Goal: Information Seeking & Learning: Learn about a topic

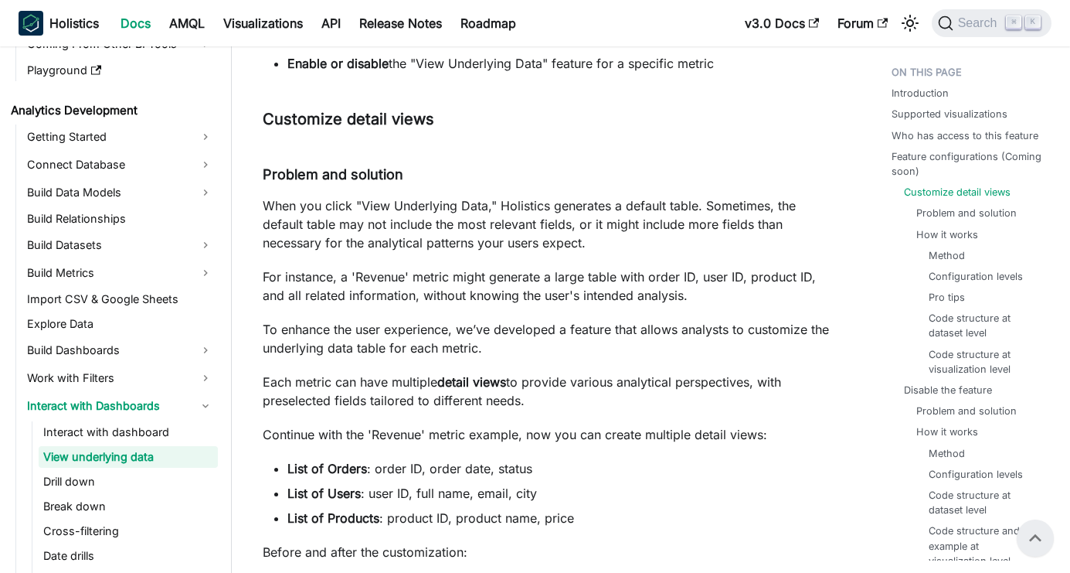
scroll to position [1225, 0]
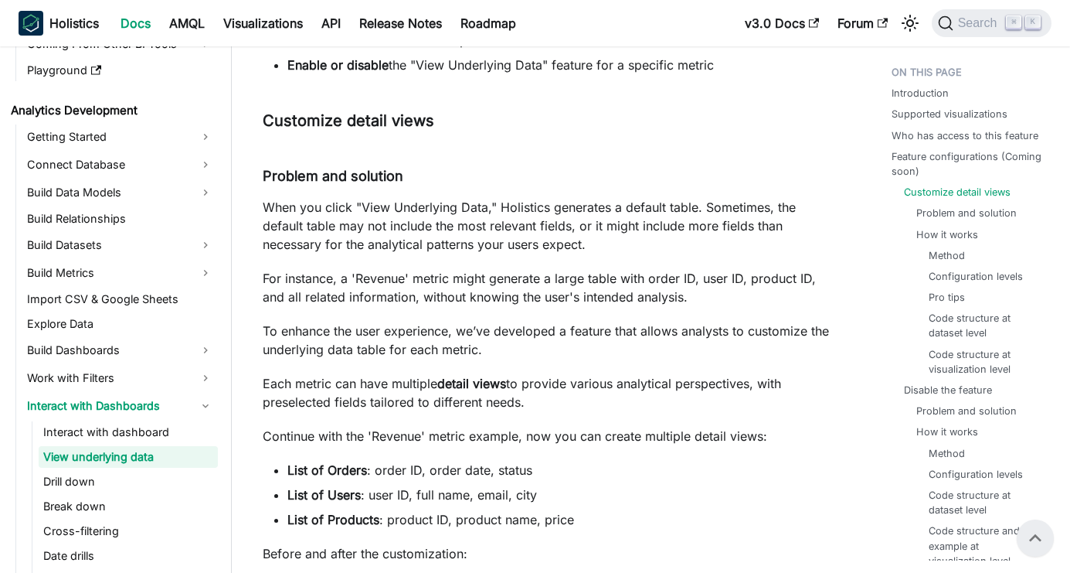
click at [590, 239] on p "When you click "View Underlying Data," Holistics generates a default table. Som…" at bounding box center [546, 226] width 567 height 56
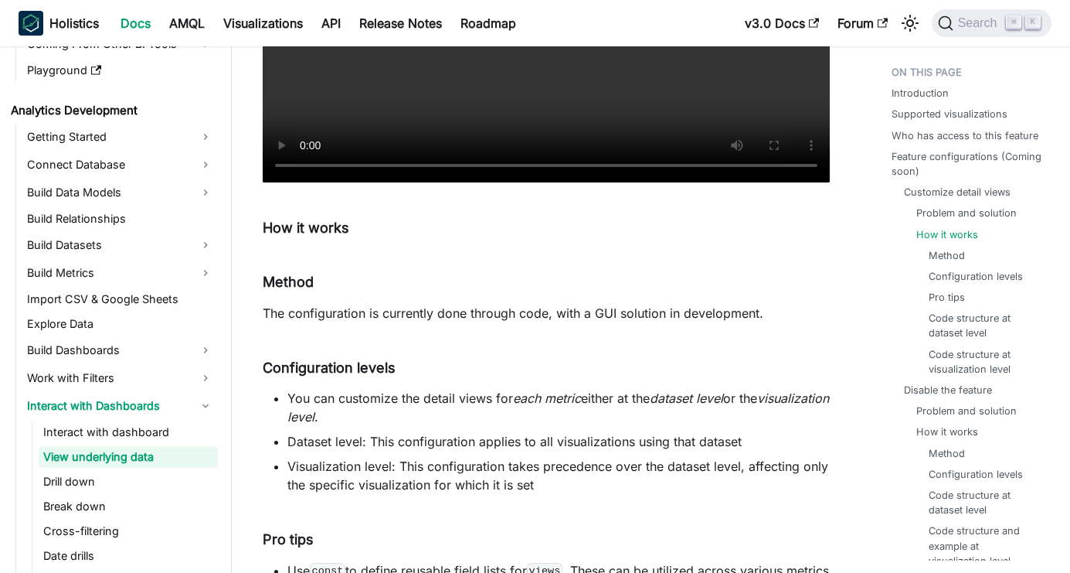
scroll to position [2020, 0]
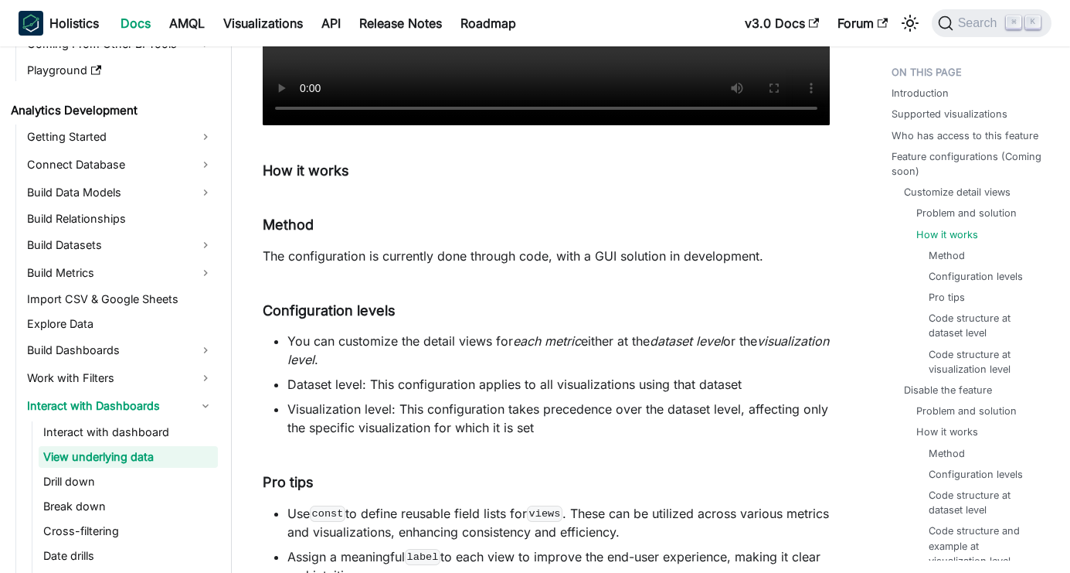
click at [518, 365] on li "You can customize the detail views for each metric either at the dataset level …" at bounding box center [558, 350] width 542 height 37
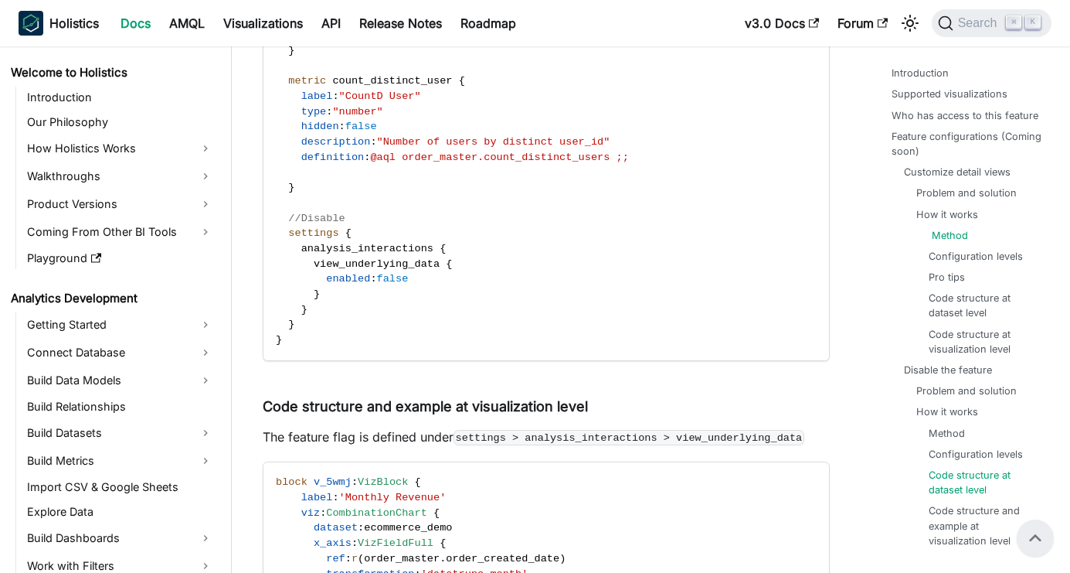
scroll to position [6556, 0]
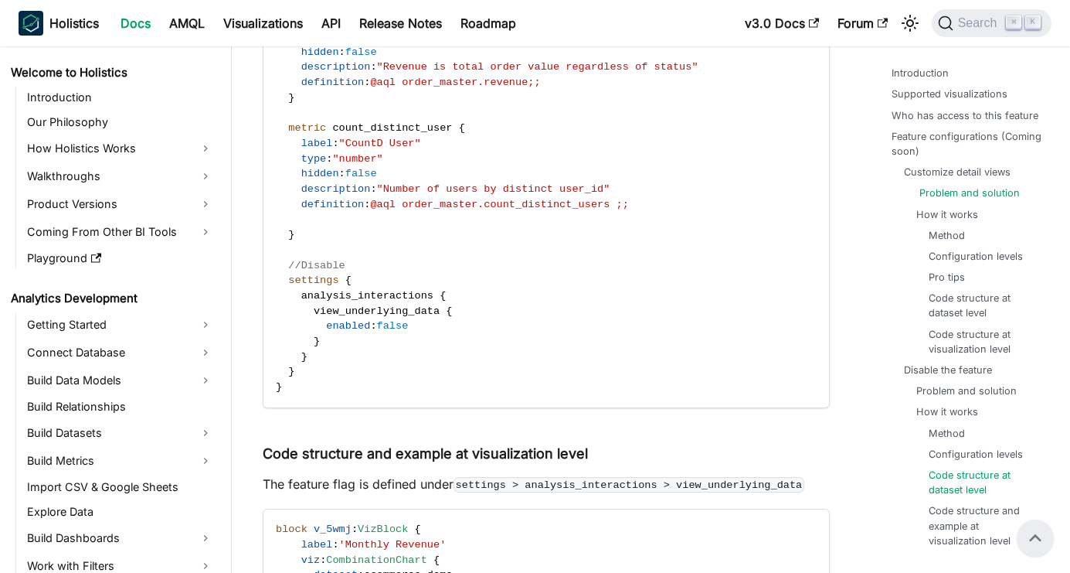
click at [959, 185] on link "Problem and solution" at bounding box center [970, 192] width 100 height 15
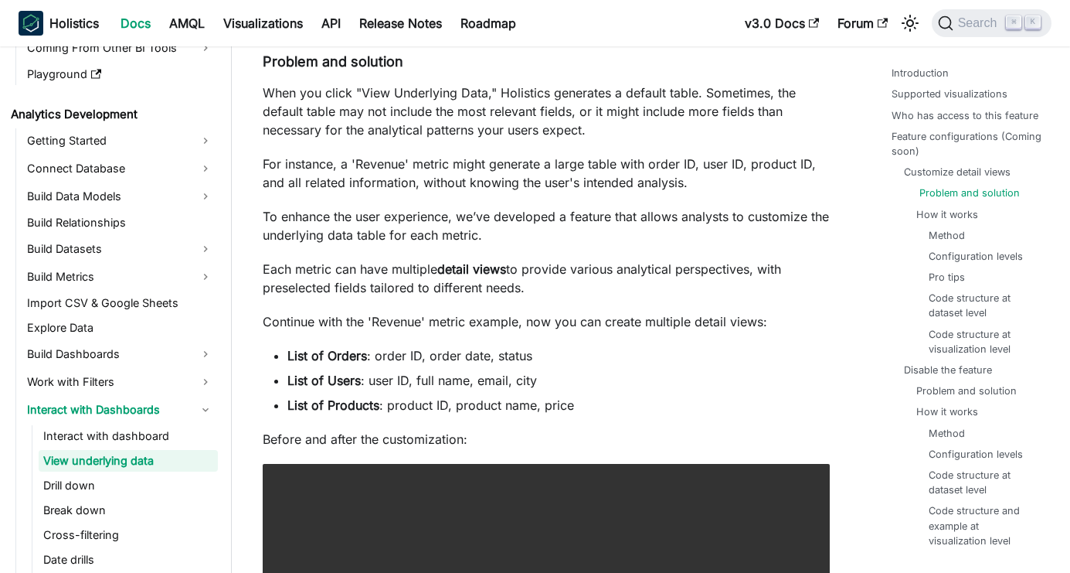
scroll to position [188, 0]
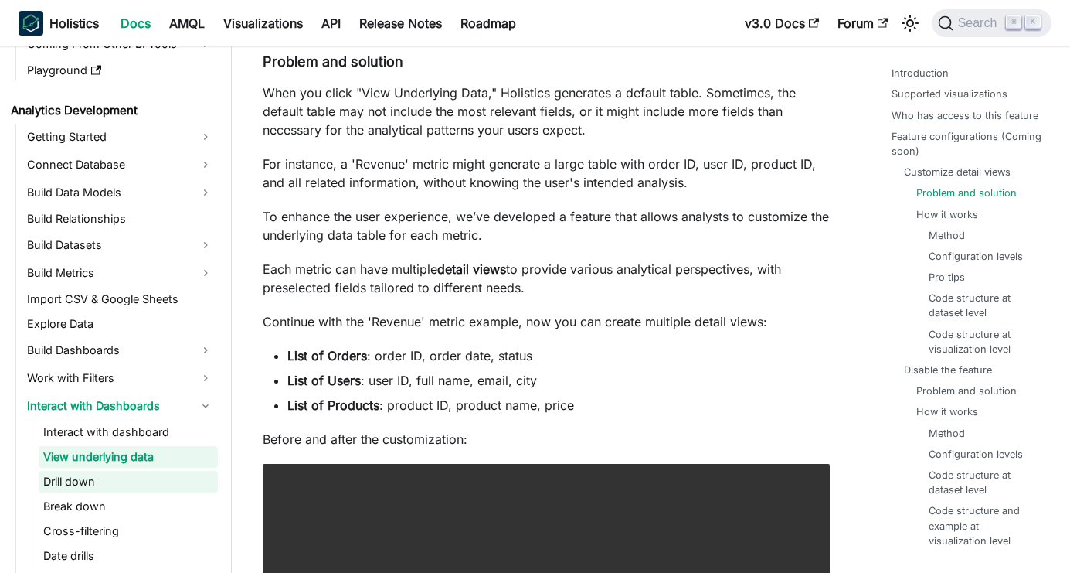
click at [84, 481] on link "Drill down" at bounding box center [128, 482] width 179 height 22
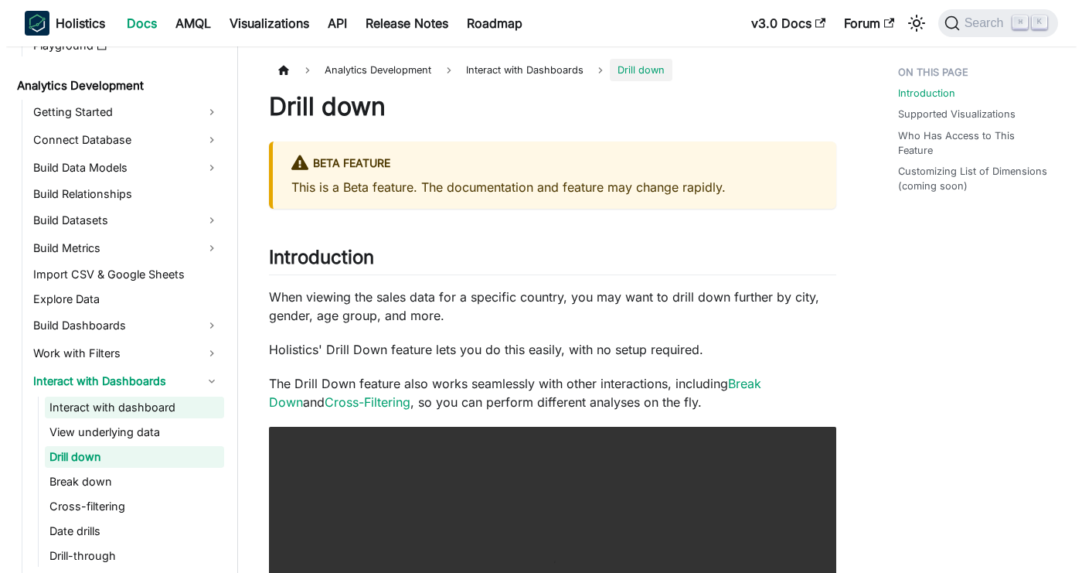
scroll to position [312, 0]
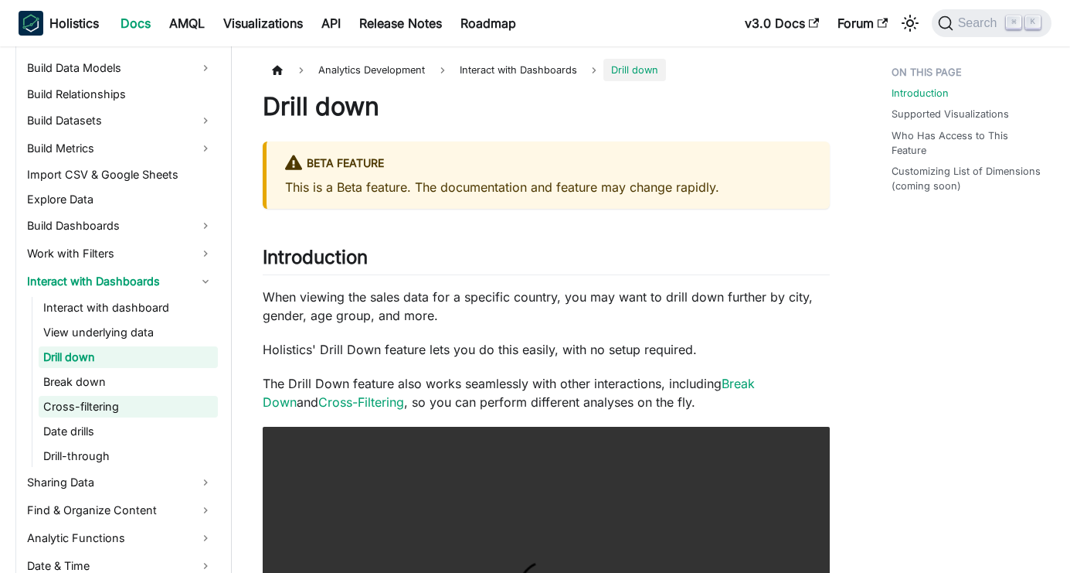
click at [114, 403] on link "Cross-filtering" at bounding box center [128, 407] width 179 height 22
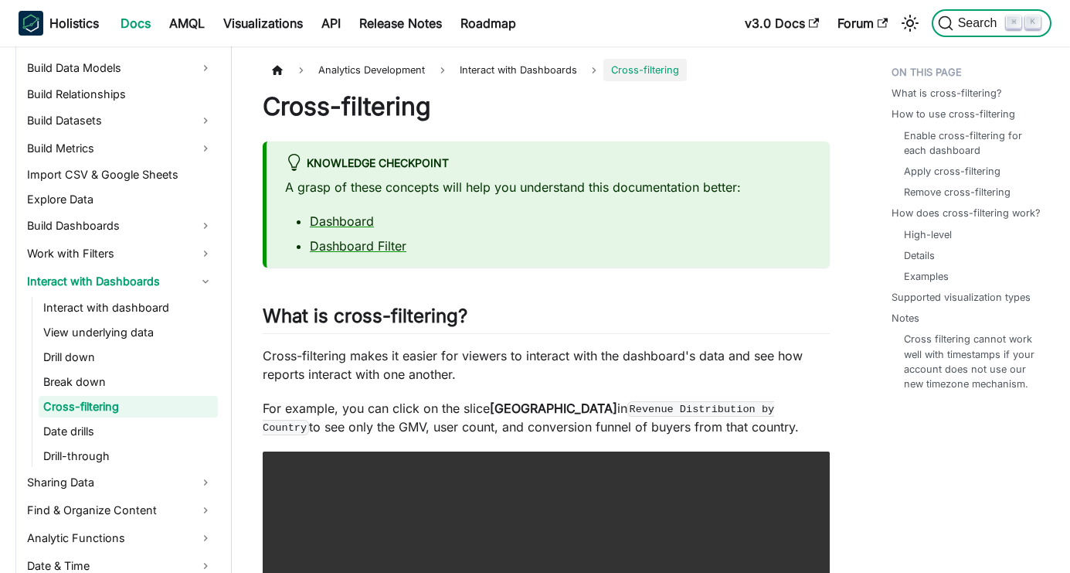
click at [971, 15] on span "Search" at bounding box center [972, 22] width 69 height 15
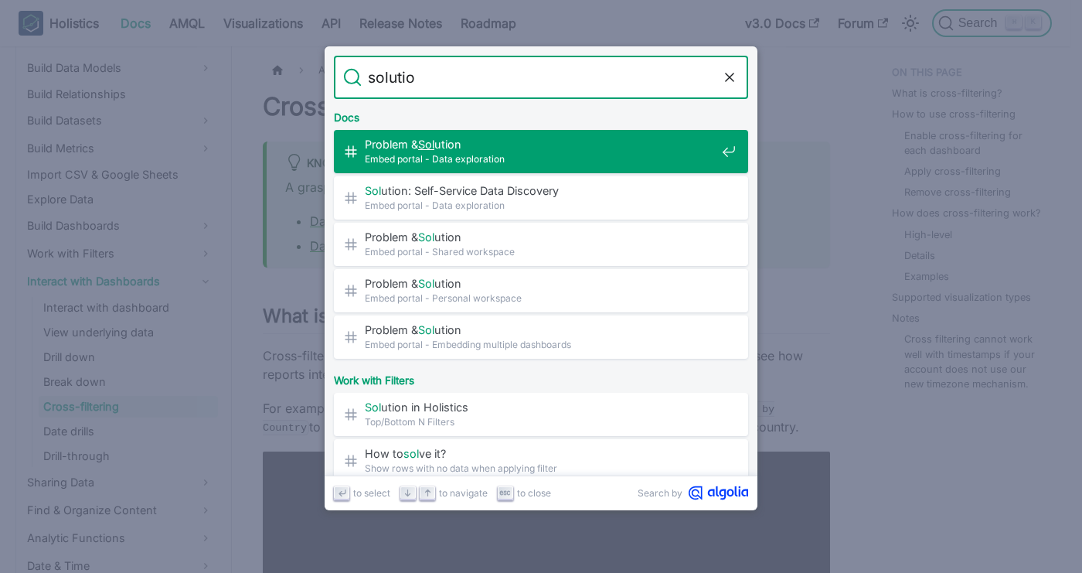
type input "solution"
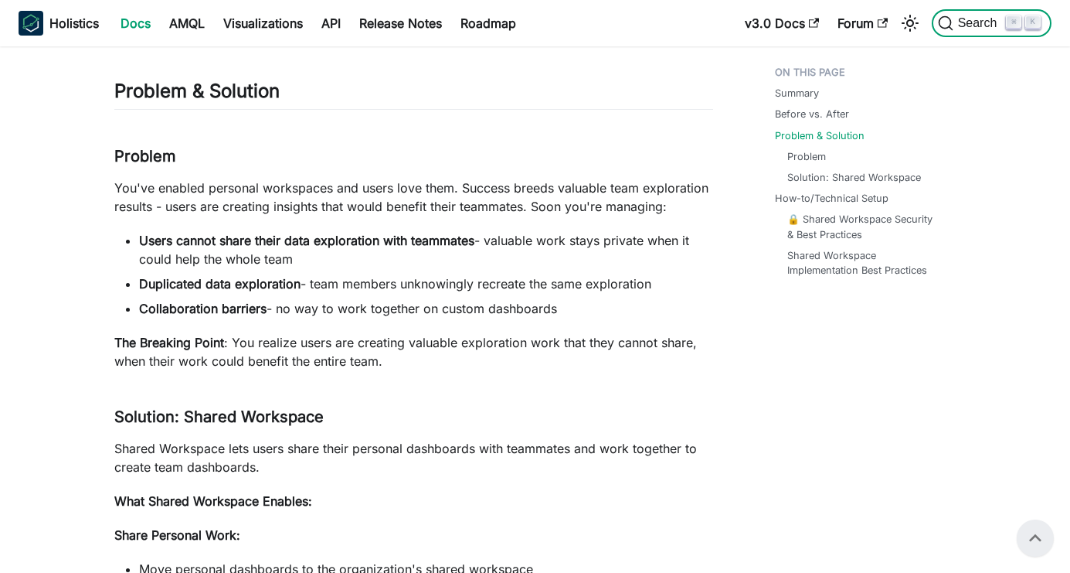
scroll to position [508, 0]
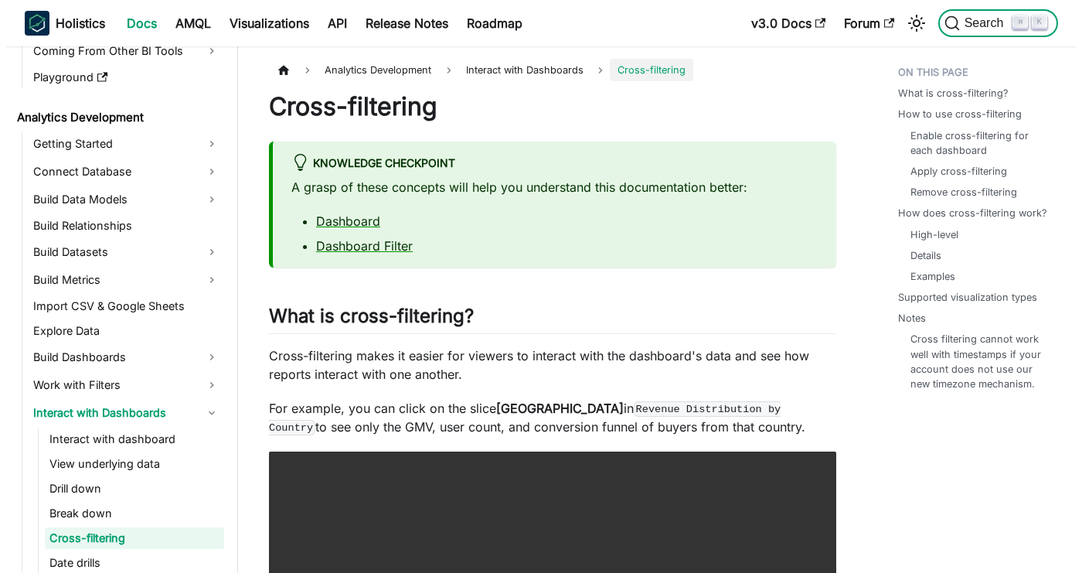
scroll to position [262, 0]
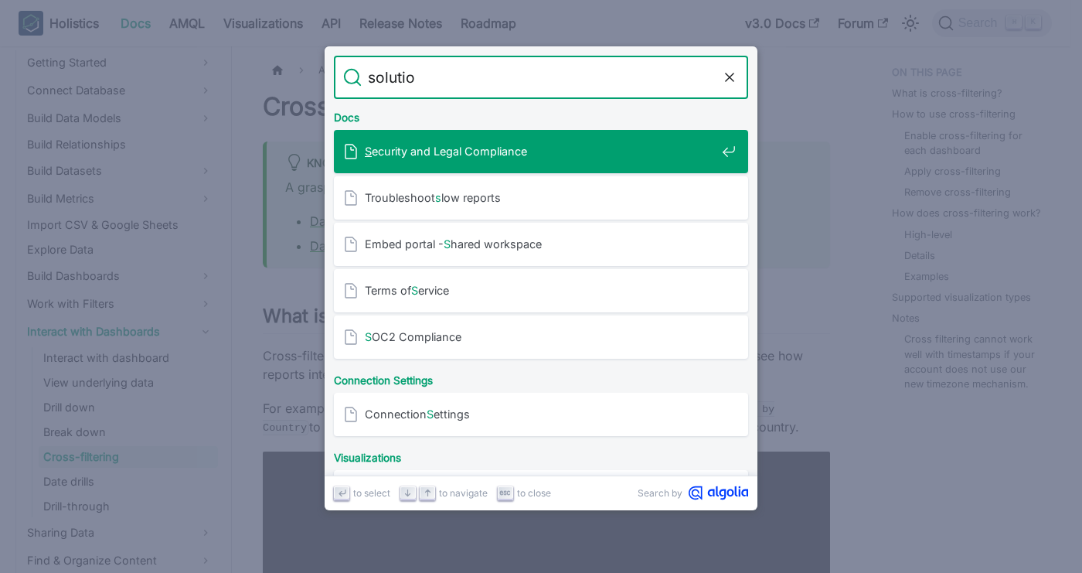
type input "solution"
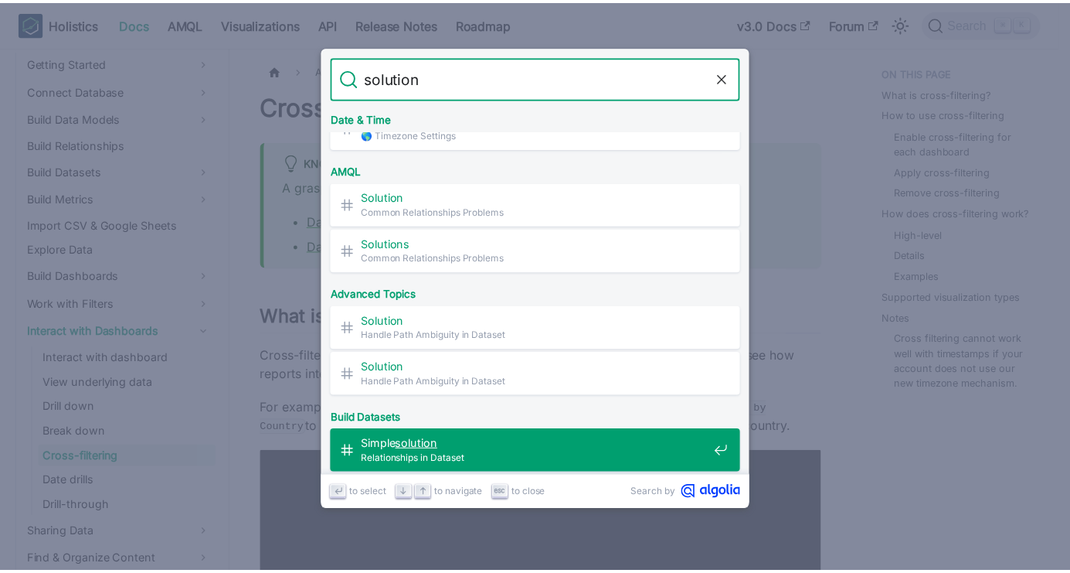
scroll to position [720, 0]
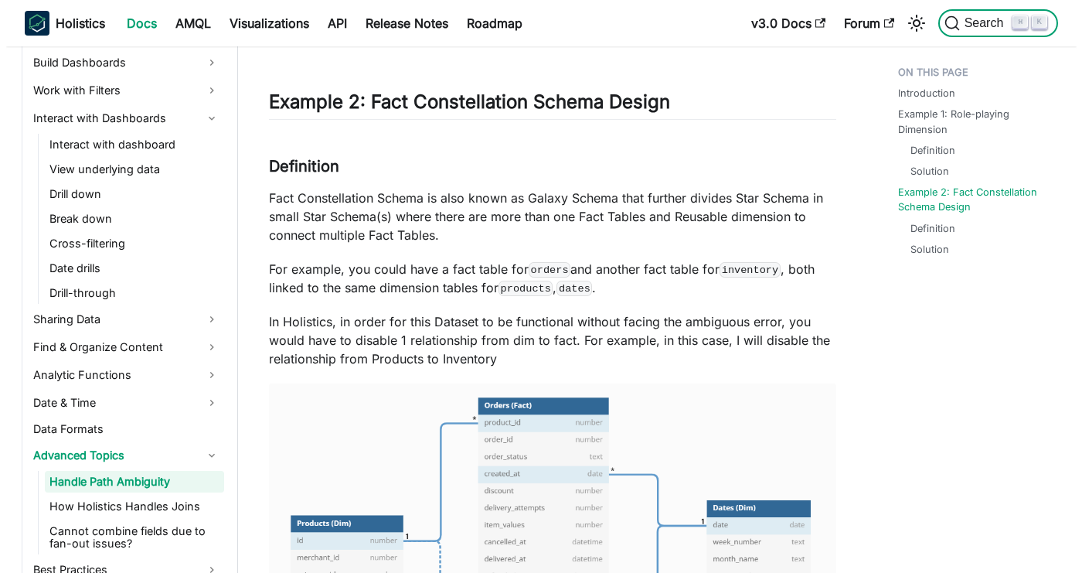
scroll to position [2719, 0]
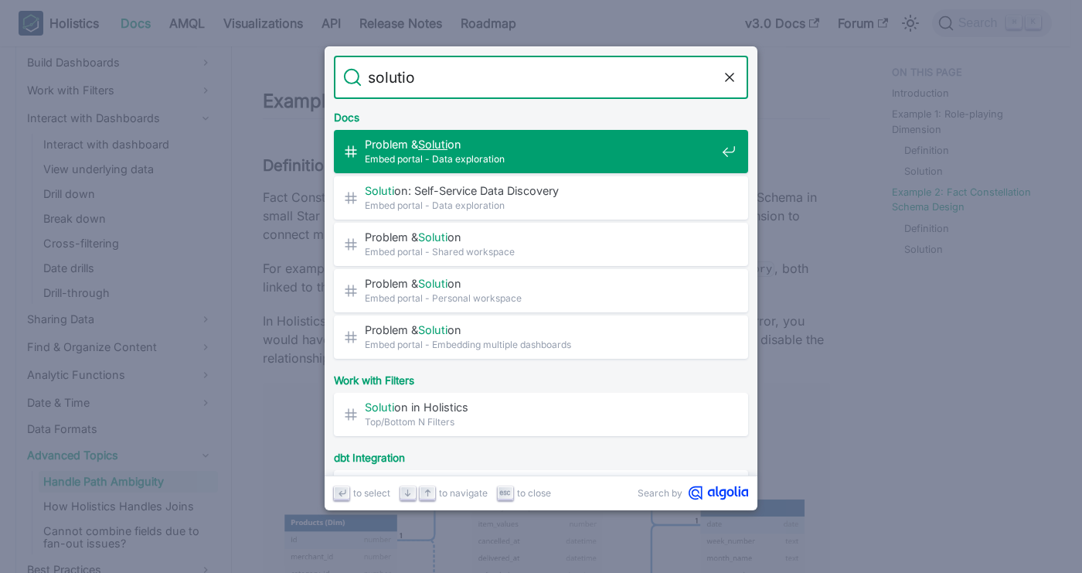
type input "solution"
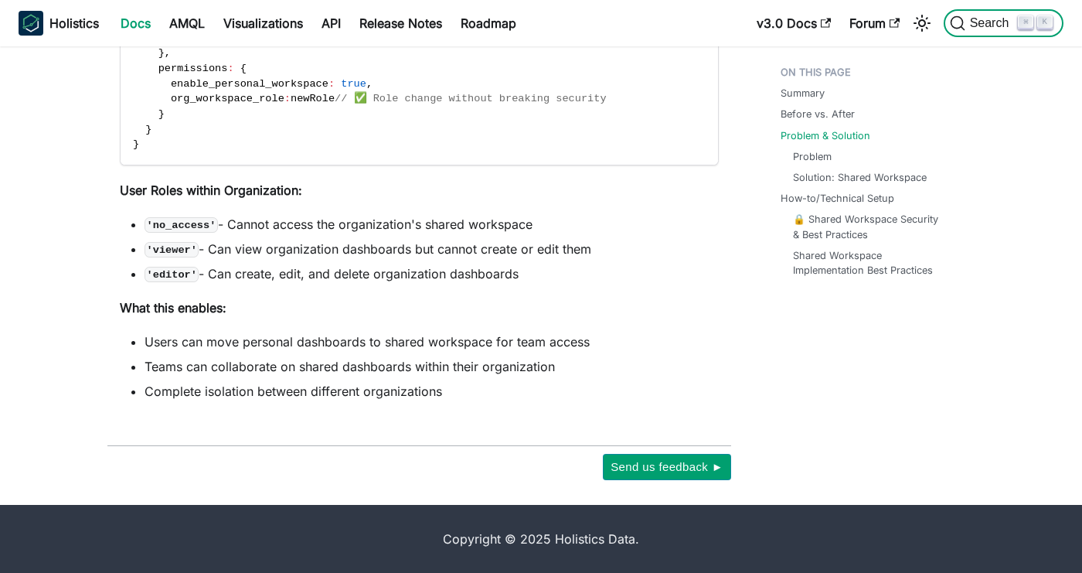
scroll to position [532, 0]
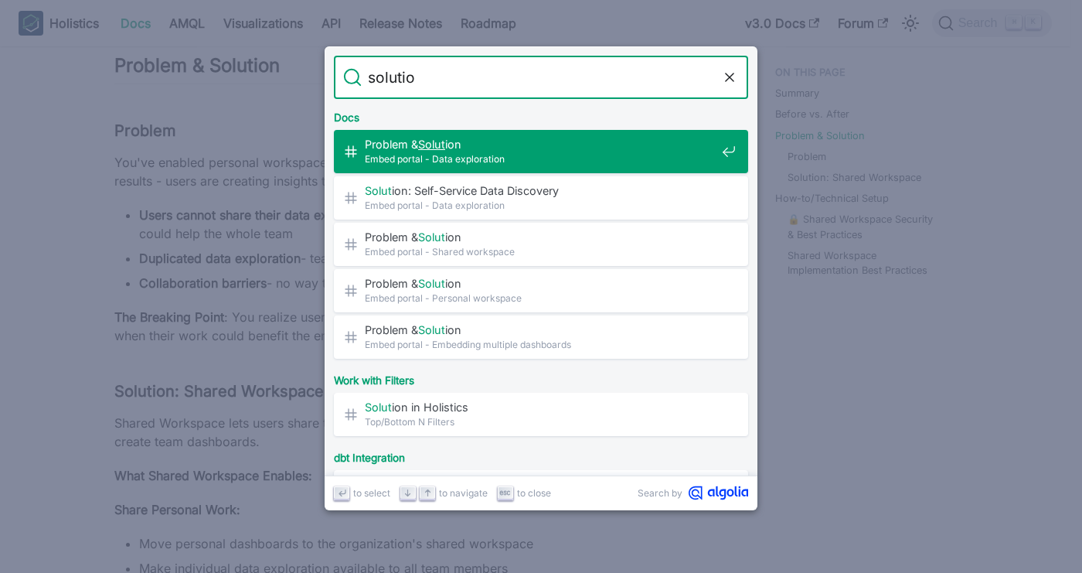
type input "solution"
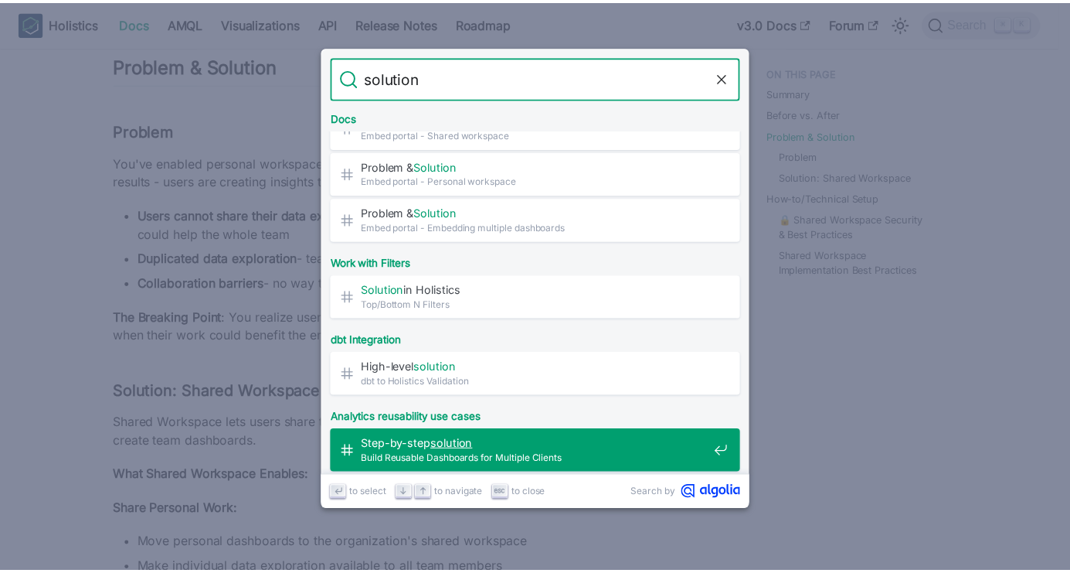
scroll to position [318, 0]
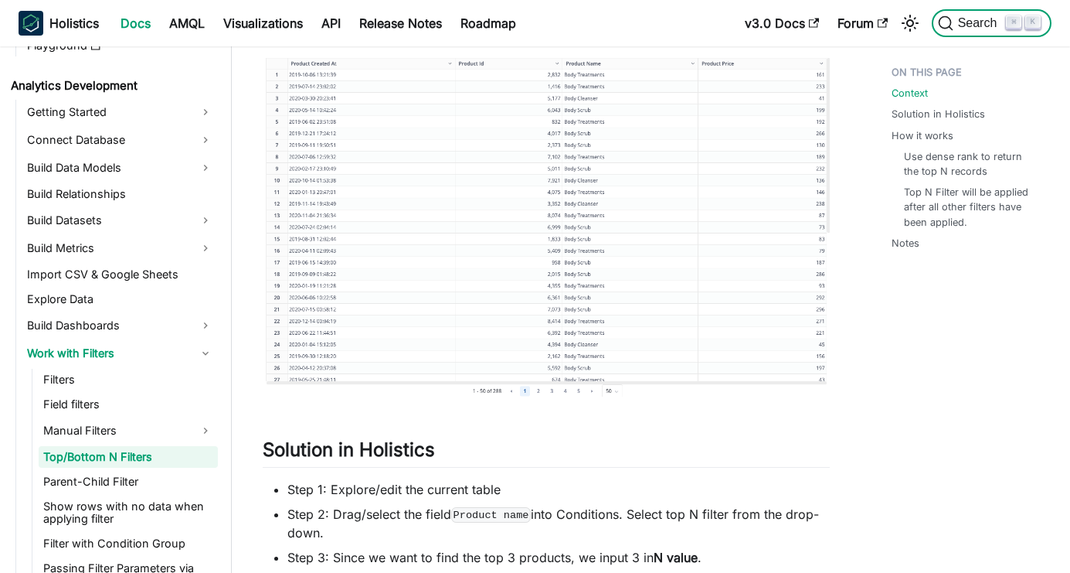
scroll to position [1319, 0]
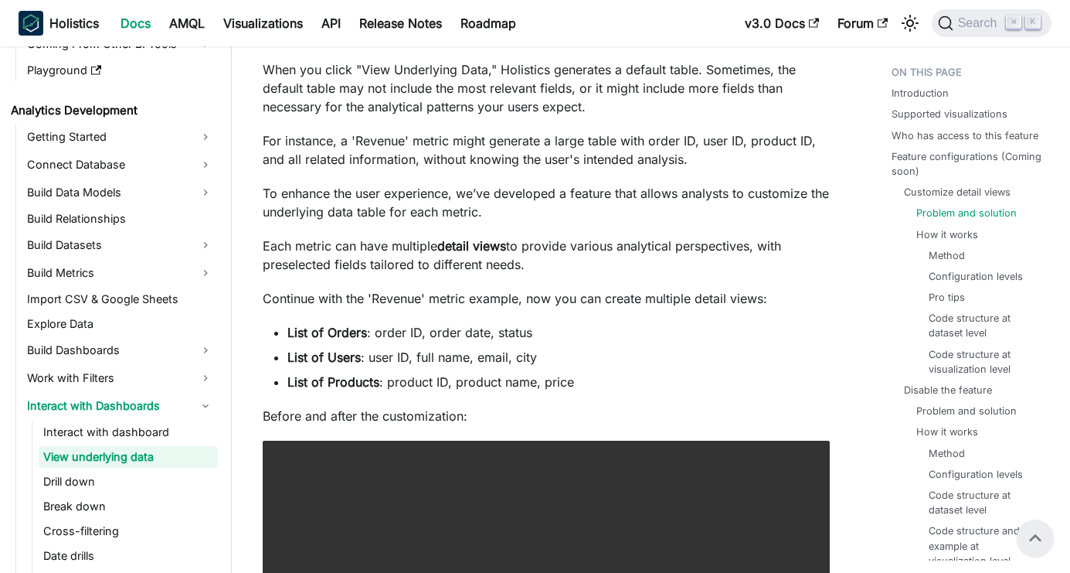
scroll to position [1319, 0]
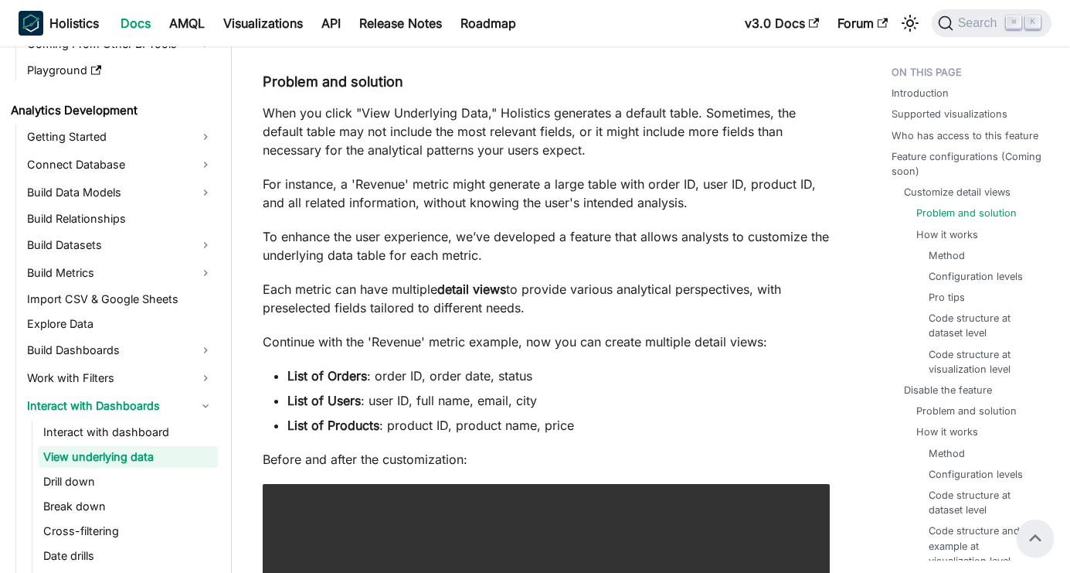
click at [481, 286] on strong "detail views" at bounding box center [471, 288] width 69 height 15
